Goal: Find specific page/section: Find specific page/section

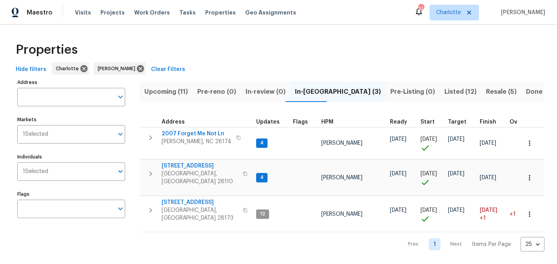
click at [180, 92] on span "Upcoming (11)" at bounding box center [166, 91] width 44 height 11
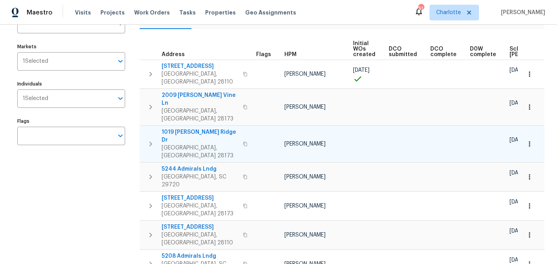
scroll to position [72, 0]
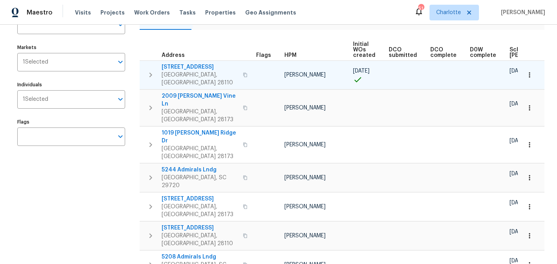
click at [190, 68] on span "2811 Iveywood Dr" at bounding box center [200, 67] width 76 height 8
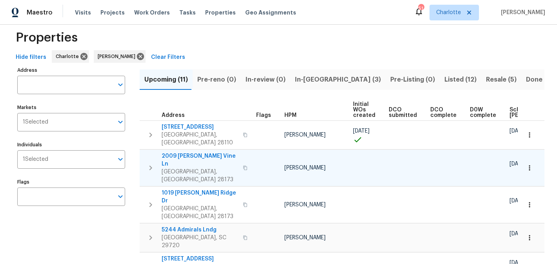
scroll to position [0, 0]
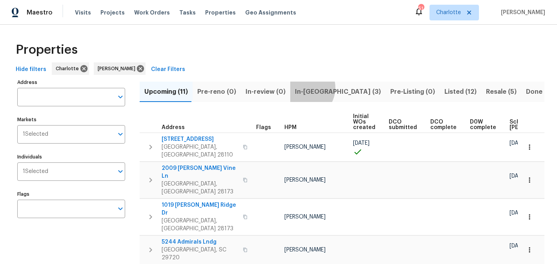
click at [298, 87] on span "In-reno (3)" at bounding box center [338, 91] width 86 height 11
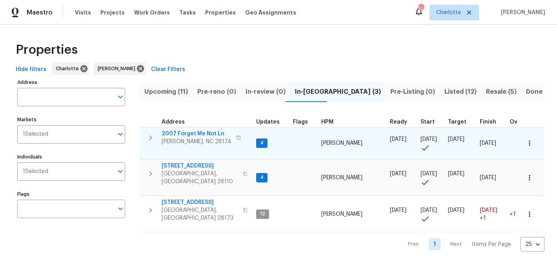
click at [195, 133] on span "2007 Forget Me Not Ln" at bounding box center [197, 134] width 70 height 8
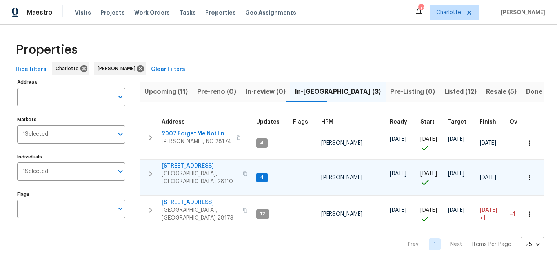
click at [177, 162] on span "2813 Faircroft Way" at bounding box center [200, 166] width 76 height 8
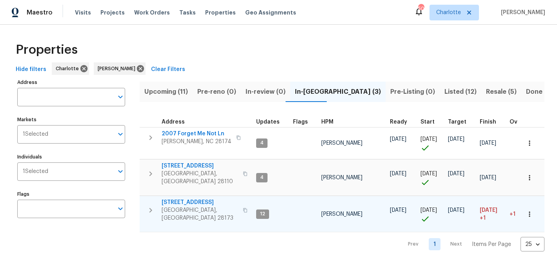
click at [179, 198] on span "431 Ranelagh Dr" at bounding box center [200, 202] width 76 height 8
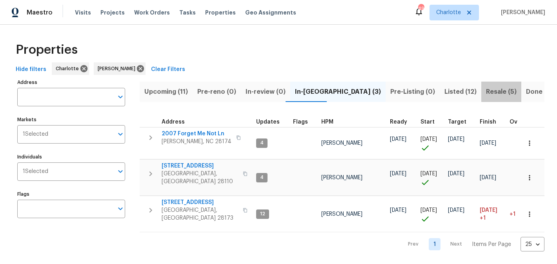
click at [486, 93] on span "Resale (5)" at bounding box center [501, 91] width 31 height 11
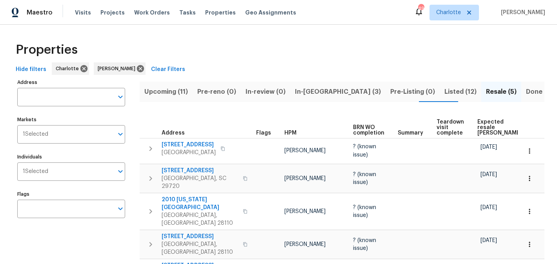
scroll to position [35, 0]
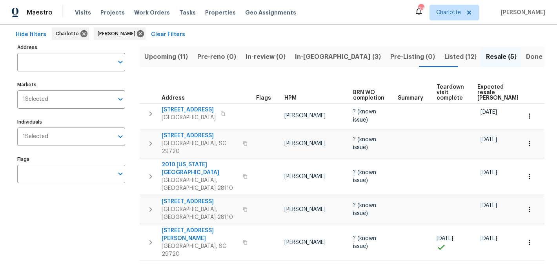
click at [444, 56] on span "Listed (12)" at bounding box center [460, 56] width 32 height 11
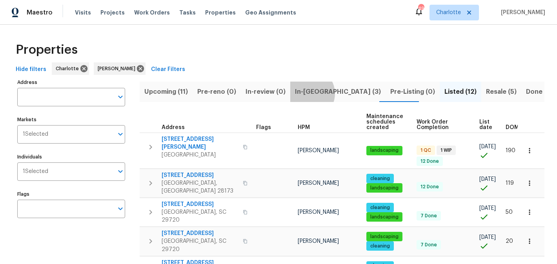
click at [303, 93] on span "In-reno (3)" at bounding box center [338, 91] width 86 height 11
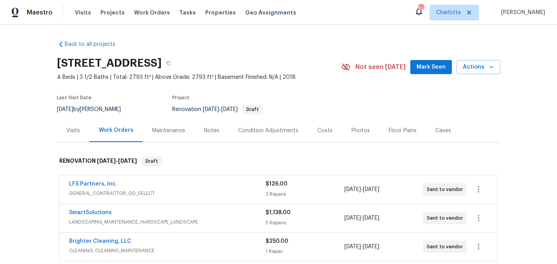
click at [434, 72] on button "Mark Seen" at bounding box center [431, 67] width 42 height 15
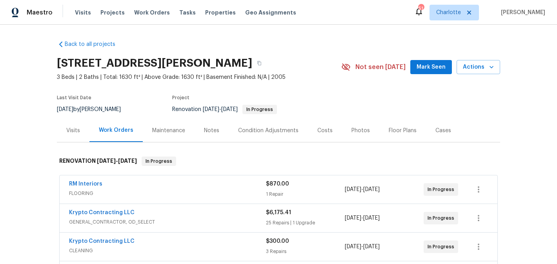
click at [424, 64] on span "Mark Seen" at bounding box center [431, 67] width 29 height 10
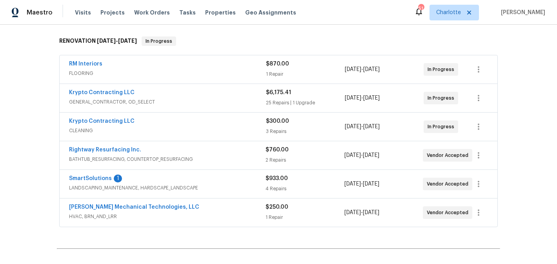
scroll to position [121, 0]
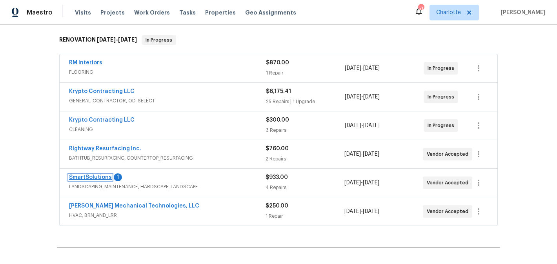
click at [91, 179] on link "SmartSolutions" at bounding box center [90, 177] width 43 height 5
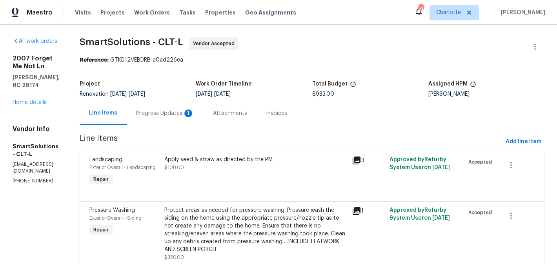
click at [188, 111] on div "Progress Updates 1" at bounding box center [165, 113] width 58 height 8
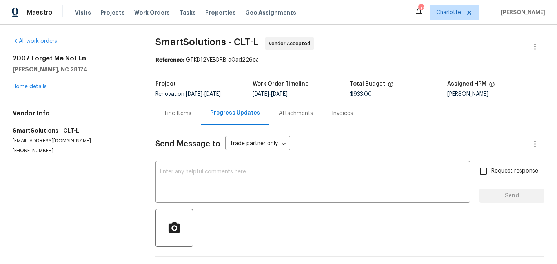
click at [24, 89] on div "2007 Forget Me Not Ln Wingate, NC 28174 Home details" at bounding box center [75, 73] width 124 height 36
click at [27, 87] on link "Home details" at bounding box center [30, 86] width 34 height 5
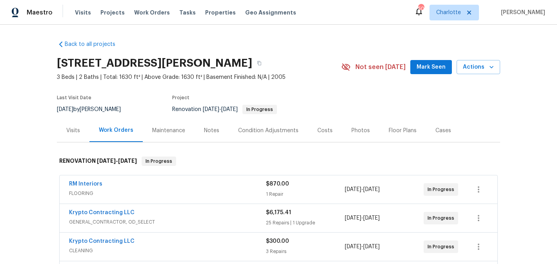
click at [426, 58] on div "2007 Forget Me Not Ln, Wingate, NC 28174 3 Beds | 2 Baths | Total: 1630 ft² | A…" at bounding box center [278, 67] width 443 height 28
click at [428, 64] on span "Mark Seen" at bounding box center [431, 67] width 29 height 10
drag, startPoint x: 282, startPoint y: 62, endPoint x: 49, endPoint y: 56, distance: 232.6
click at [49, 56] on div "Back to all projects 2007 Forget Me Not Ln, Wingate, NC 28174 3 Beds | 2 Baths …" at bounding box center [278, 144] width 557 height 239
copy h2 "2007 Forget Me Not Ln, Wingate, NC 28174"
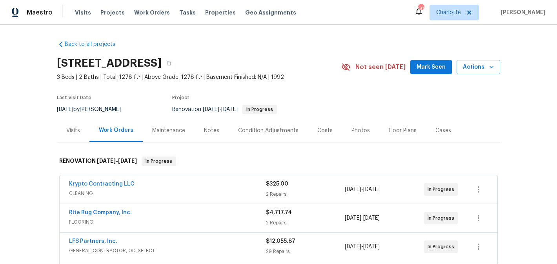
click at [435, 69] on span "Mark Seen" at bounding box center [431, 67] width 29 height 10
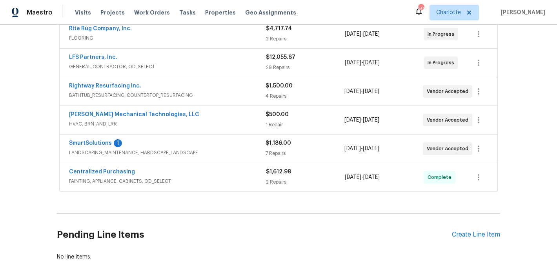
scroll to position [189, 0]
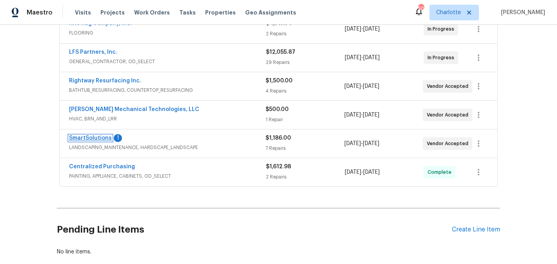
click at [86, 136] on link "SmartSolutions" at bounding box center [90, 137] width 43 height 5
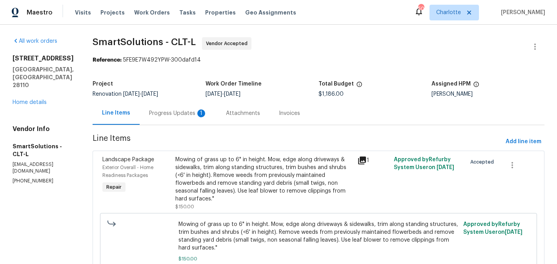
click at [170, 110] on div "Progress Updates 1" at bounding box center [178, 113] width 58 height 8
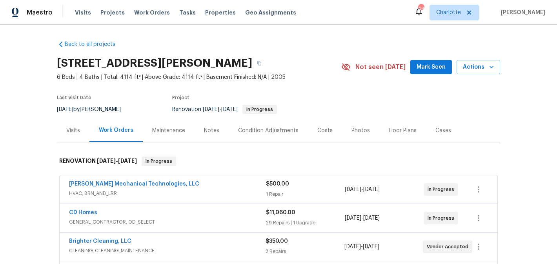
click at [426, 72] on span "Mark Seen" at bounding box center [431, 67] width 29 height 10
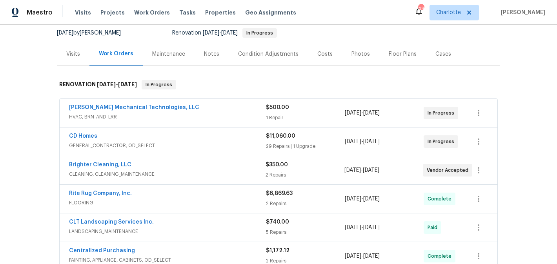
scroll to position [71, 0]
